Goal: Information Seeking & Learning: Learn about a topic

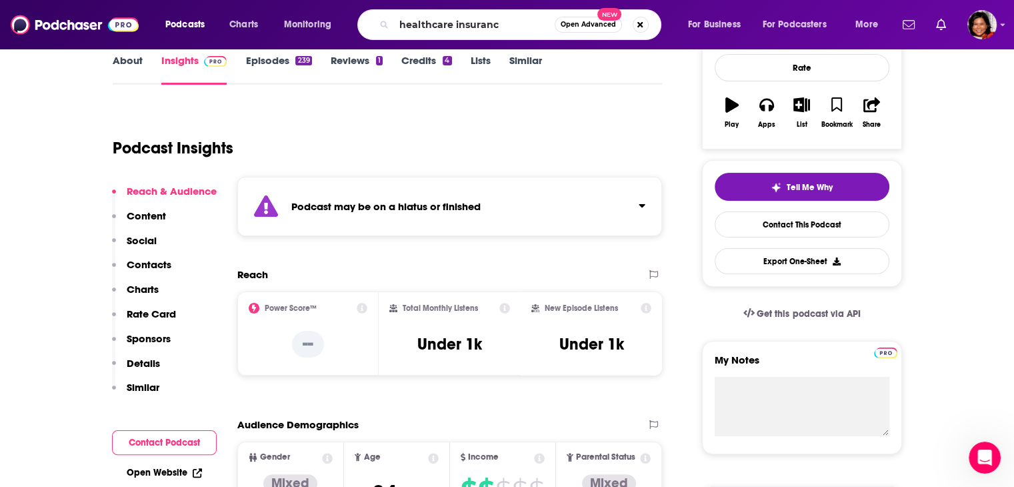
type input "healthcare insurance"
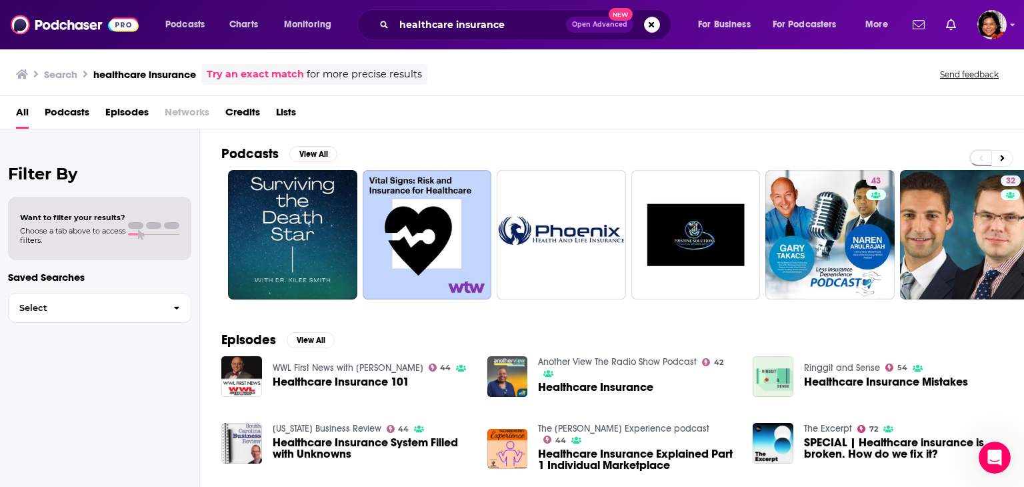
click at [65, 113] on span "Podcasts" at bounding box center [67, 114] width 45 height 27
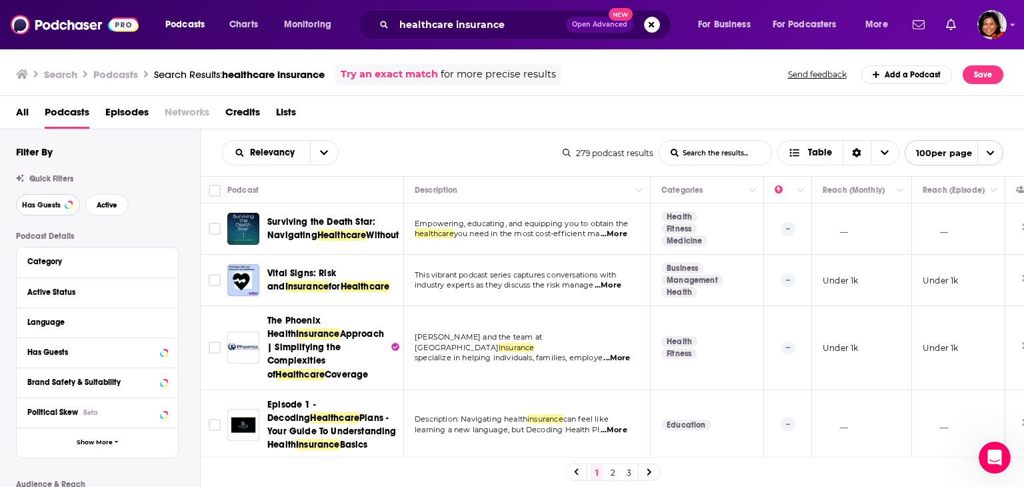
click at [31, 201] on span "Has Guests" at bounding box center [41, 204] width 39 height 7
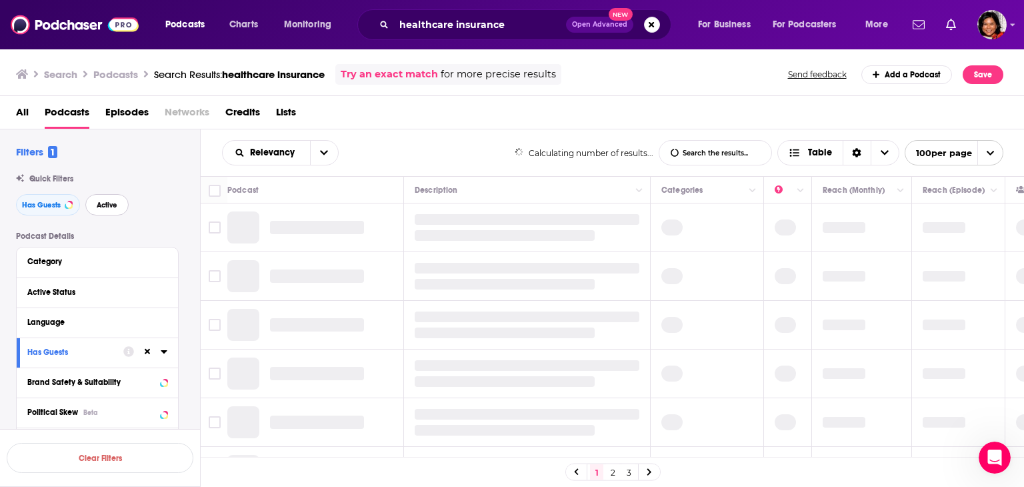
drag, startPoint x: 110, startPoint y: 202, endPoint x: 553, endPoint y: 481, distance: 524.1
click at [117, 202] on button "Active" at bounding box center [106, 204] width 43 height 21
